Goal: Task Accomplishment & Management: Manage account settings

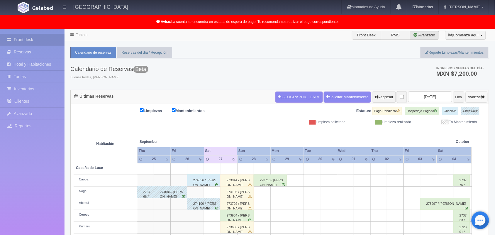
click at [476, 99] on button "Avanzar" at bounding box center [476, 96] width 22 height 11
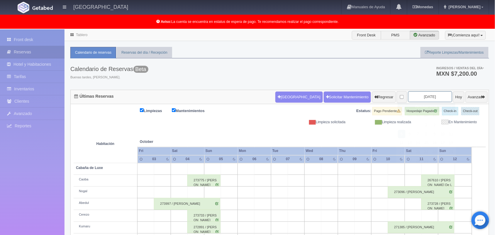
click at [434, 98] on input "2025-10-05" at bounding box center [430, 96] width 44 height 11
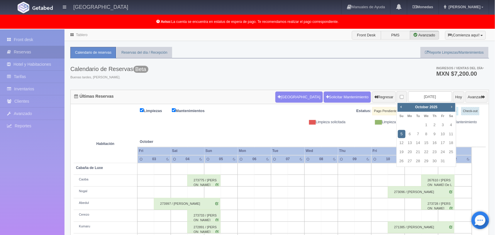
click at [451, 107] on span "Next" at bounding box center [451, 106] width 5 height 5
click at [450, 142] on link "15" at bounding box center [451, 143] width 8 height 9
type input "2025-11-15"
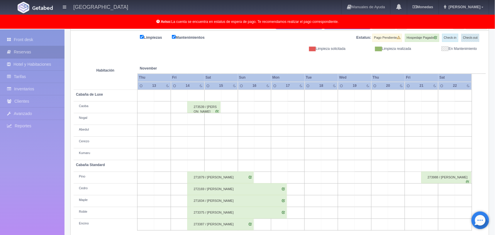
scroll to position [81, 0]
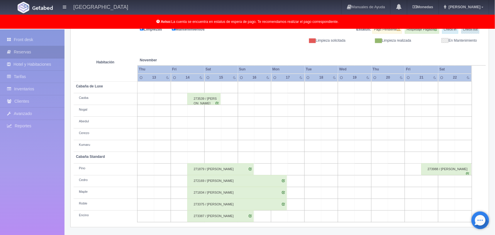
click at [494, 153] on html "Hotel Xacallan Manuales de Ayuda Actualizaciones recientes Monedas Tipo de camb…" at bounding box center [247, 36] width 495 height 235
